Goal: Transaction & Acquisition: Purchase product/service

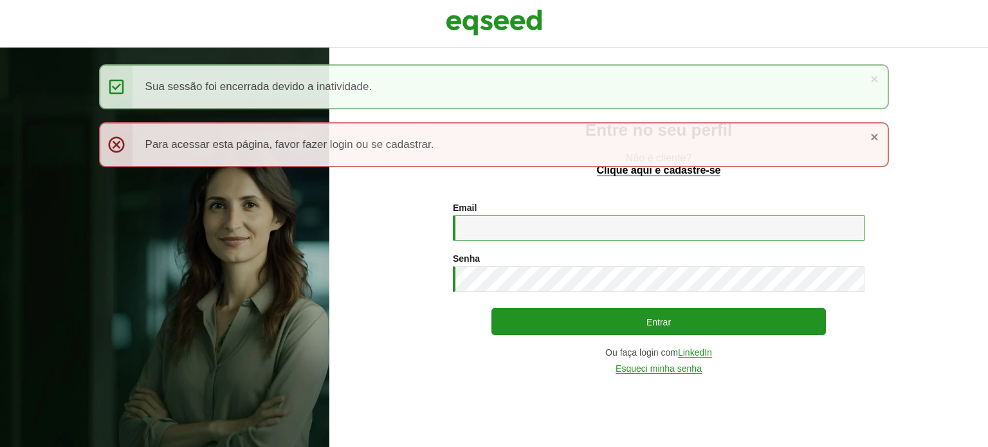
type input "**********"
click at [867, 75] on div "× Mensagem de status Sua sessão foi encerrada devido a inatividade." at bounding box center [494, 86] width 790 height 45
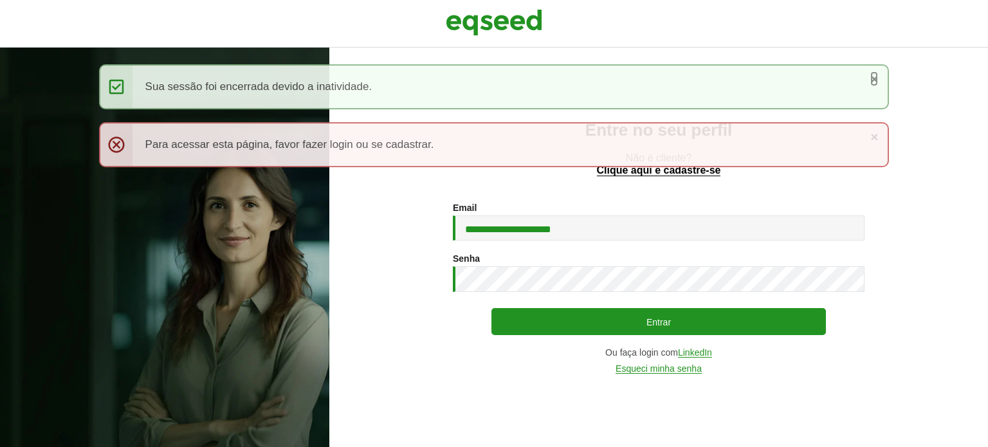
click at [873, 77] on link "×" at bounding box center [874, 79] width 8 height 14
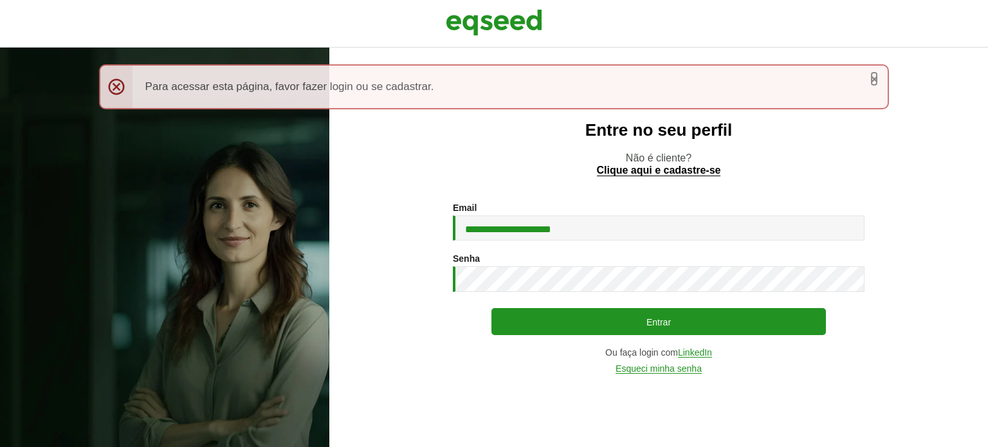
click at [871, 79] on link "×" at bounding box center [874, 79] width 8 height 14
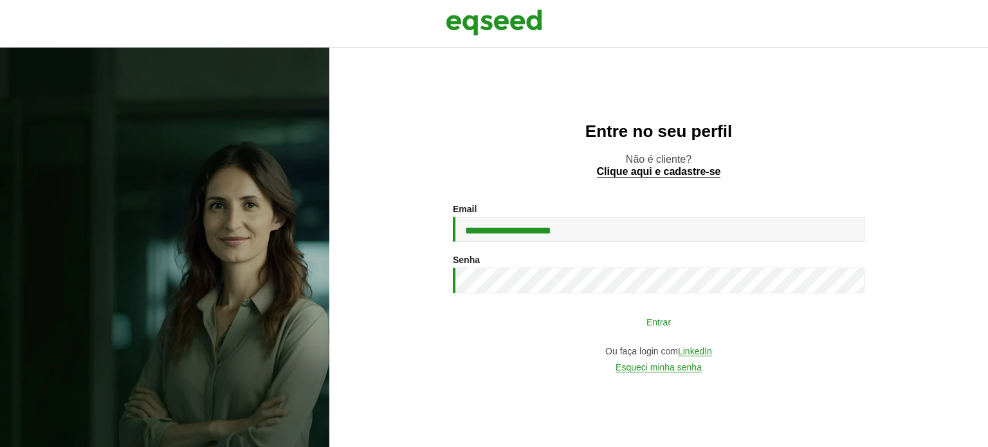
click at [585, 326] on button "Entrar" at bounding box center [658, 321] width 334 height 24
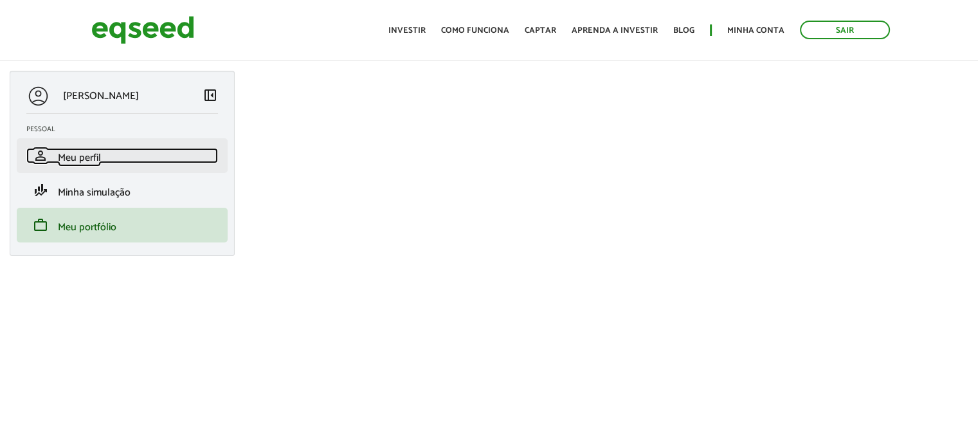
click at [95, 161] on span "Meu perfil" at bounding box center [79, 157] width 43 height 17
